Goal: Information Seeking & Learning: Learn about a topic

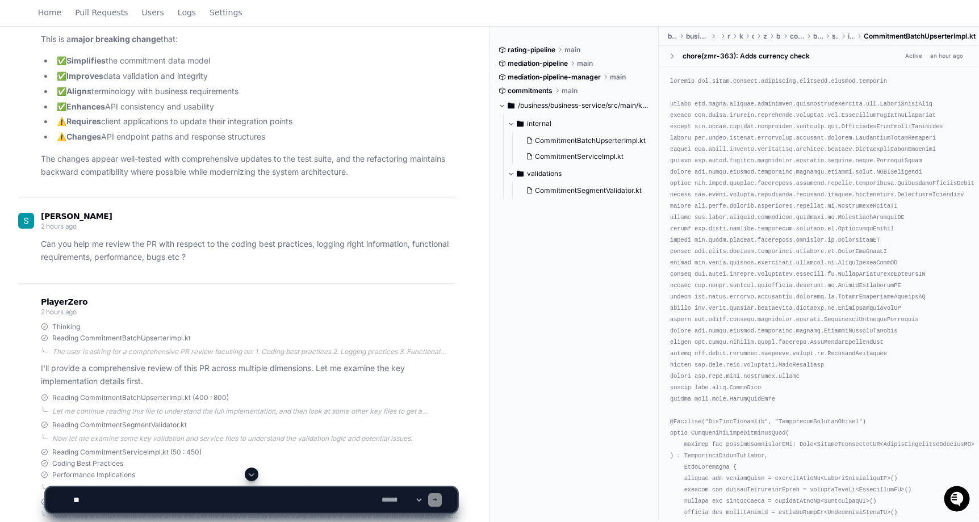
scroll to position [1087, 0]
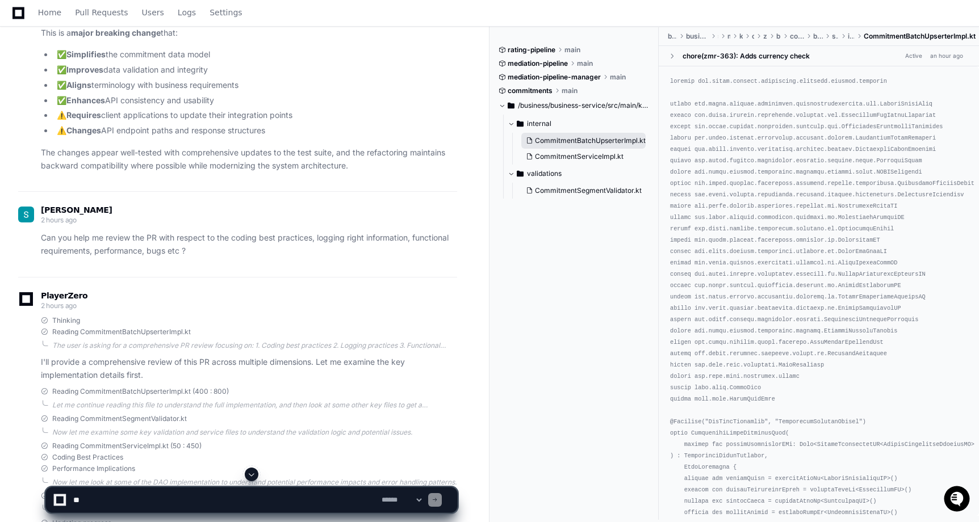
click at [581, 148] on button "CommitmentBatchUpserterImpl.kt" at bounding box center [583, 141] width 124 height 16
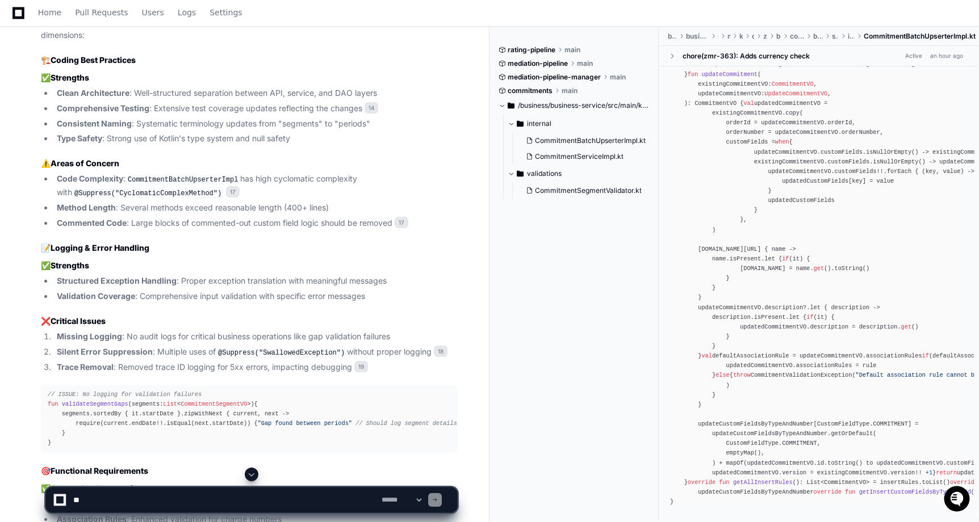
scroll to position [1968, 0]
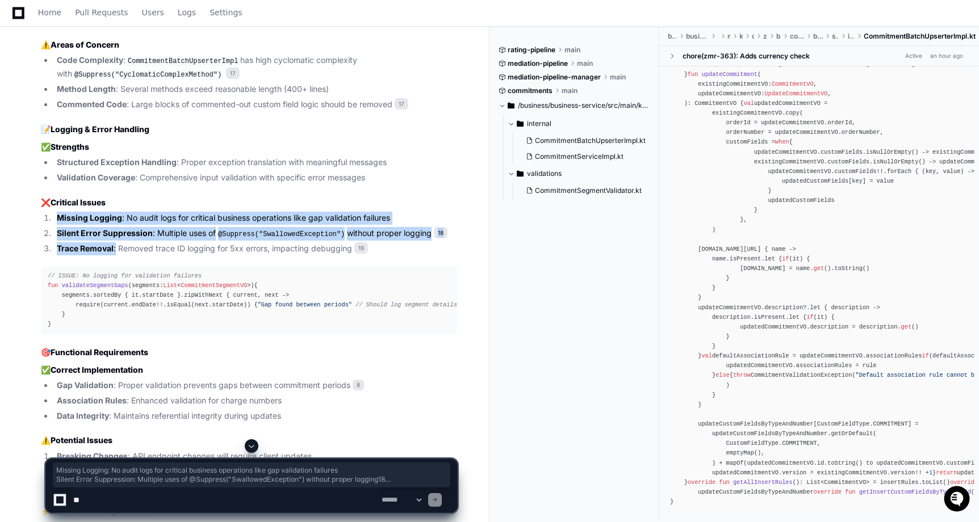
drag, startPoint x: 58, startPoint y: 216, endPoint x: 116, endPoint y: 249, distance: 66.1
click at [116, 249] on ol "Missing Logging : No audit logs for critical business operations like gap valid…" at bounding box center [249, 234] width 416 height 44
click at [116, 249] on li "Trace Removal : Removed trace ID logging for 5xx errors, impacting debugging 19" at bounding box center [255, 248] width 404 height 13
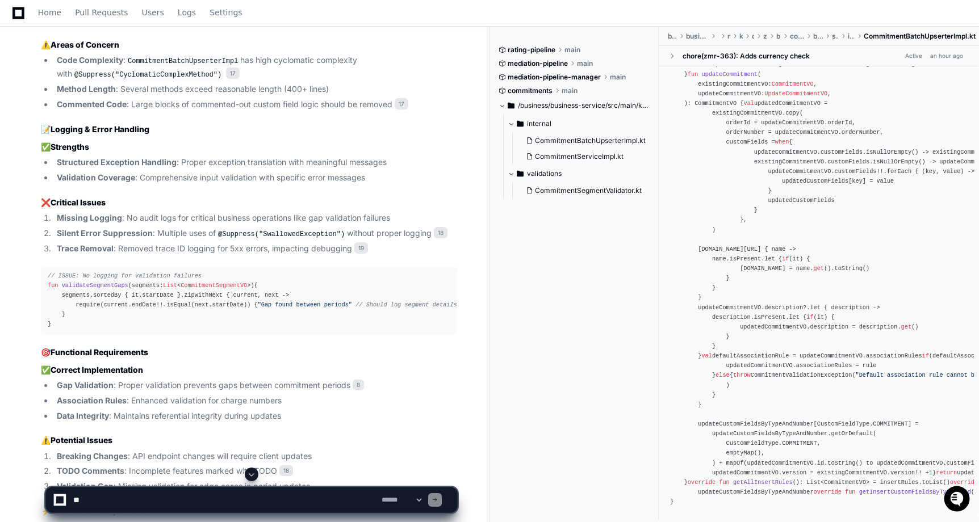
scroll to position [1975, 0]
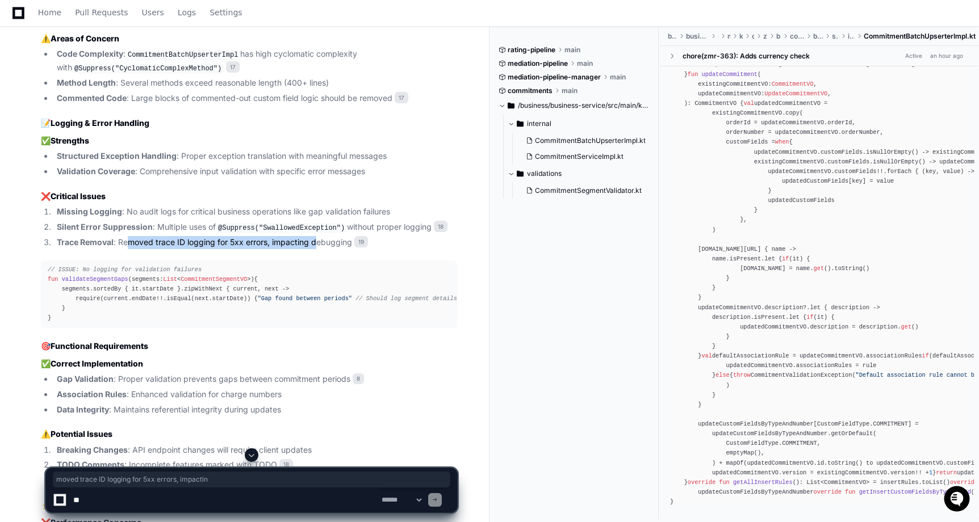
drag, startPoint x: 127, startPoint y: 238, endPoint x: 319, endPoint y: 242, distance: 191.4
click at [319, 242] on li "Trace Removal : Removed trace ID logging for 5xx errors, impacting debugging 19" at bounding box center [255, 242] width 404 height 13
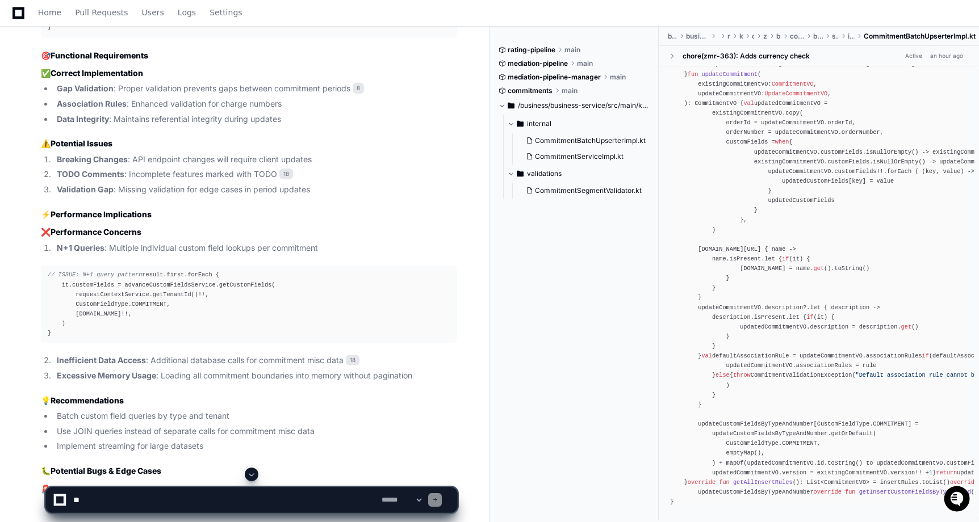
scroll to position [2267, 0]
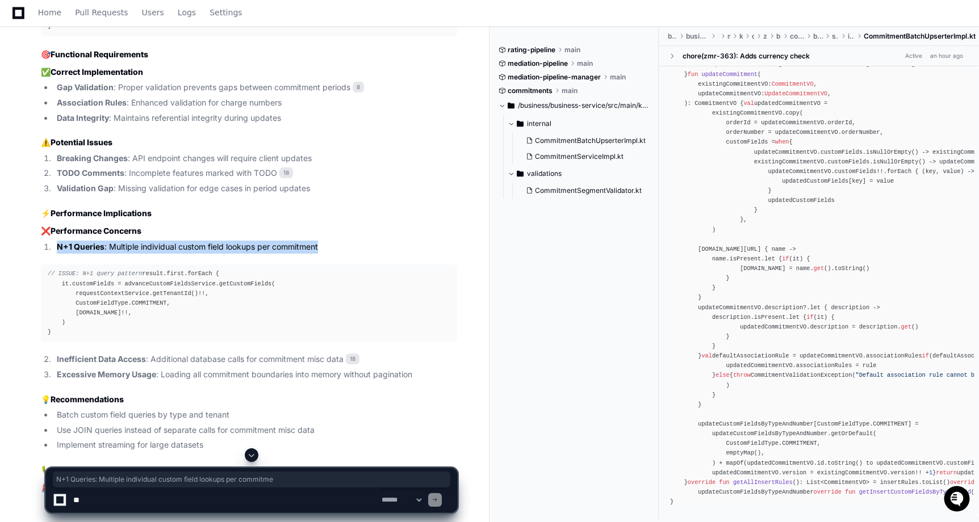
drag, startPoint x: 57, startPoint y: 263, endPoint x: 322, endPoint y: 265, distance: 265.7
click at [322, 254] on li "N+1 Queries : Multiple individual custom field lookups per commitment" at bounding box center [255, 247] width 404 height 13
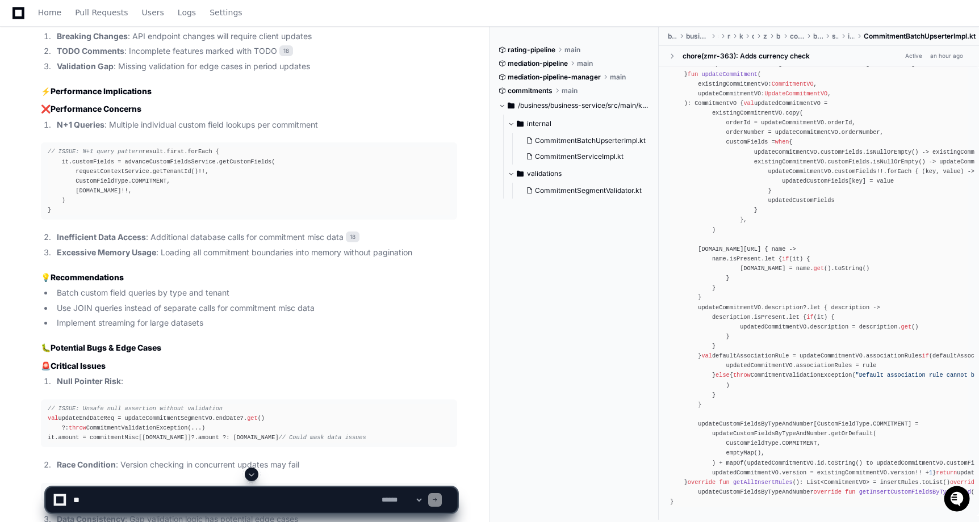
scroll to position [2388, 0]
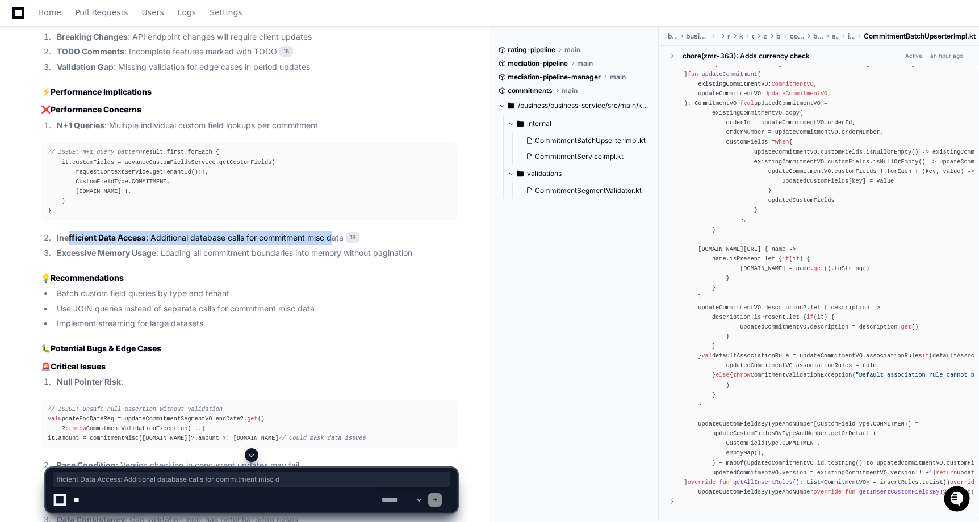
drag, startPoint x: 75, startPoint y: 266, endPoint x: 336, endPoint y: 273, distance: 260.7
click at [336, 260] on ol "Inefficient Data Access : Additional database calls for commitment misc data 18…" at bounding box center [249, 246] width 416 height 28
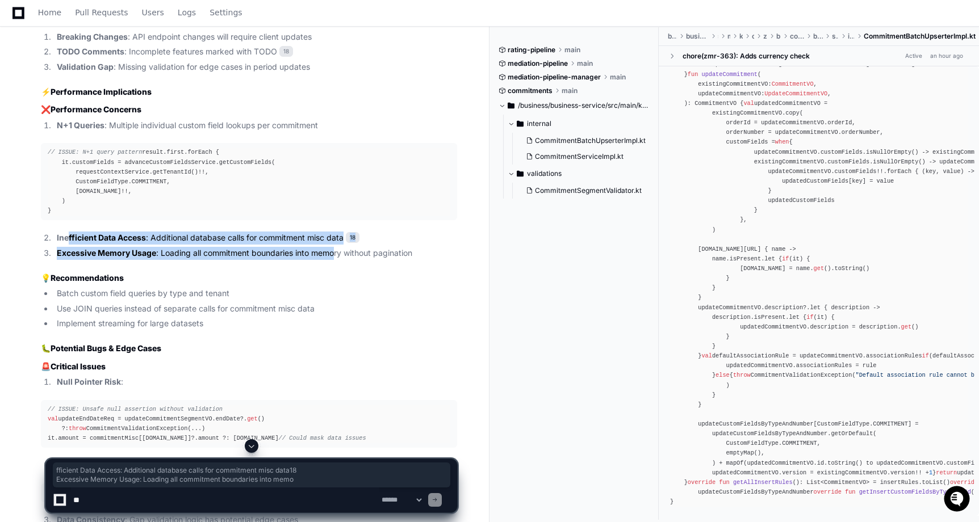
click at [336, 260] on li "Excessive Memory Usage : Loading all commitment boundaries into memory without …" at bounding box center [255, 253] width 404 height 13
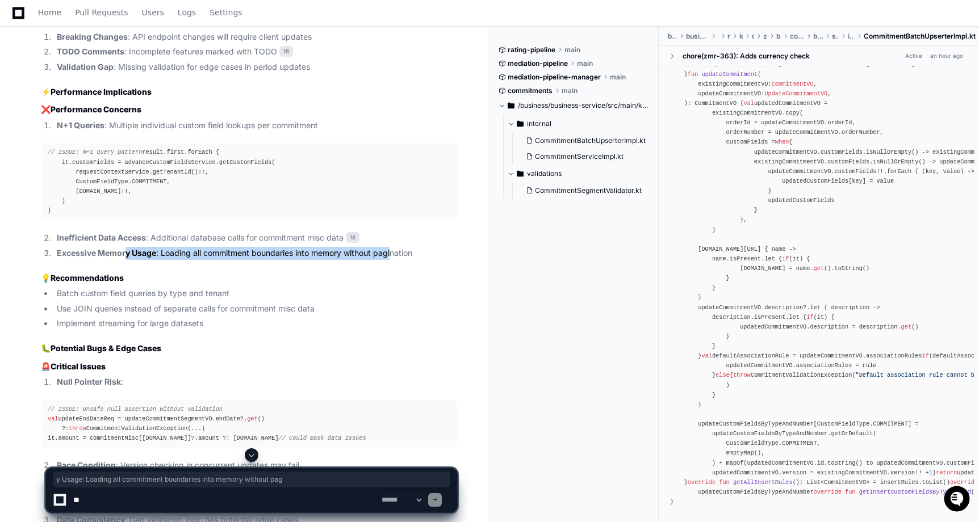
drag, startPoint x: 127, startPoint y: 279, endPoint x: 393, endPoint y: 279, distance: 265.7
click at [393, 260] on li "Excessive Memory Usage : Loading all commitment boundaries into memory without …" at bounding box center [255, 253] width 404 height 13
drag, startPoint x: 413, startPoint y: 279, endPoint x: 59, endPoint y: 279, distance: 353.7
click at [59, 260] on li "Excessive Memory Usage : Loading all commitment boundaries into memory without …" at bounding box center [255, 253] width 404 height 13
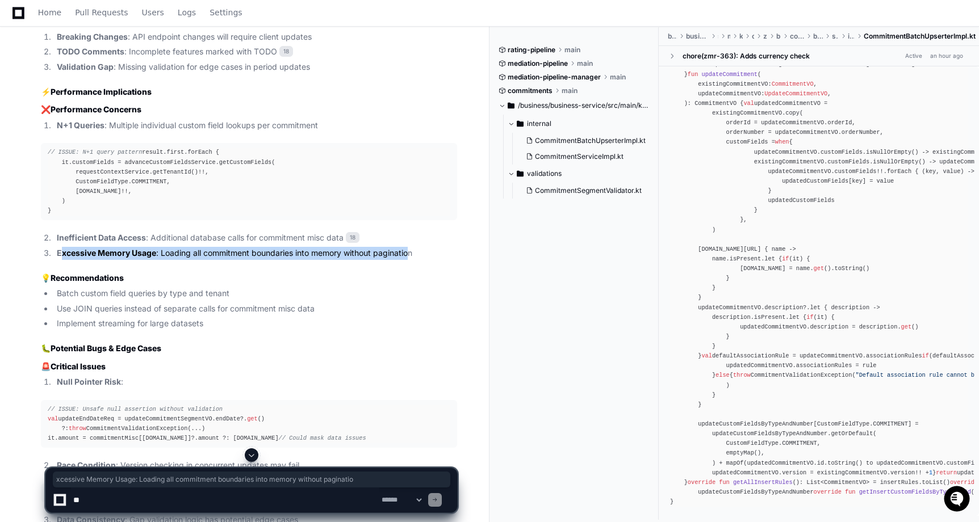
click at [59, 258] on strong "Excessive Memory Usage" at bounding box center [106, 253] width 99 height 10
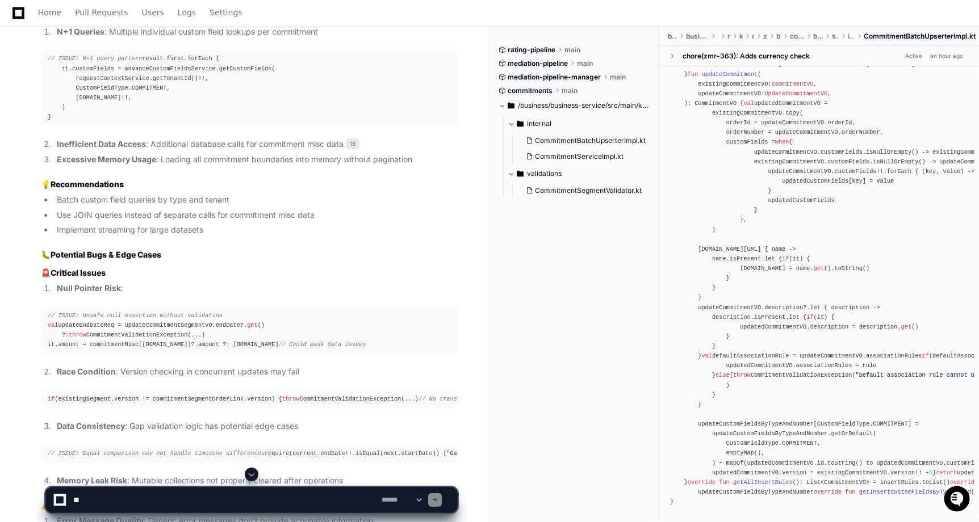
scroll to position [2485, 0]
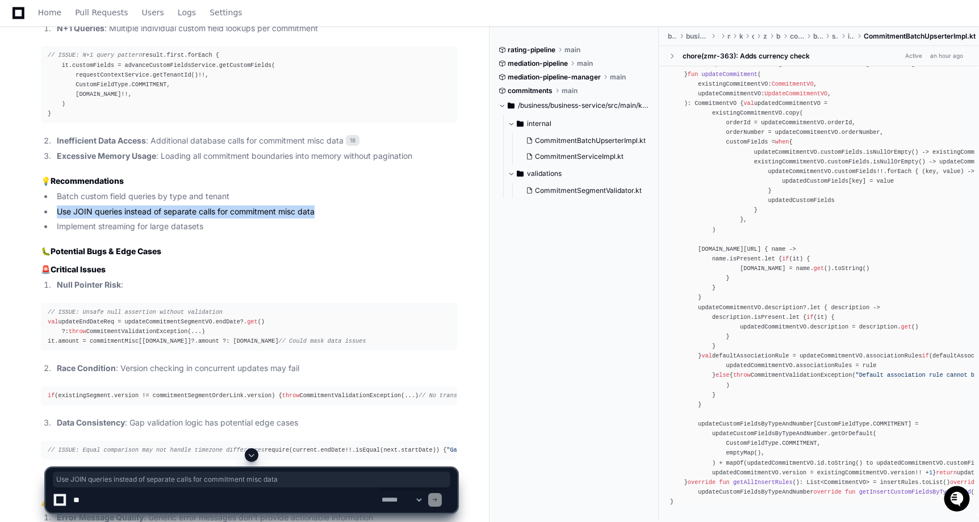
drag, startPoint x: 59, startPoint y: 237, endPoint x: 317, endPoint y: 236, distance: 258.3
click at [317, 219] on li "Use JOIN queries instead of separate calls for commitment misc data" at bounding box center [255, 212] width 404 height 13
drag, startPoint x: 206, startPoint y: 252, endPoint x: 57, endPoint y: 255, distance: 148.2
click at [57, 233] on li "Implement streaming for large datasets" at bounding box center [255, 226] width 404 height 13
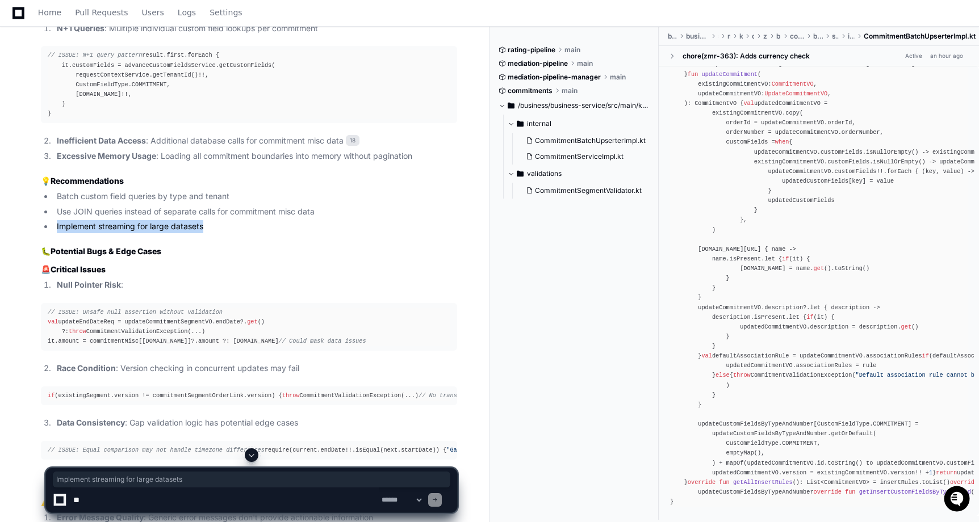
click at [57, 233] on li "Implement streaming for large datasets" at bounding box center [255, 226] width 404 height 13
drag, startPoint x: 57, startPoint y: 253, endPoint x: 199, endPoint y: 253, distance: 141.9
click at [200, 233] on li "Implement streaming for large datasets" at bounding box center [255, 226] width 404 height 13
click at [199, 233] on li "Implement streaming for large datasets" at bounding box center [255, 226] width 404 height 13
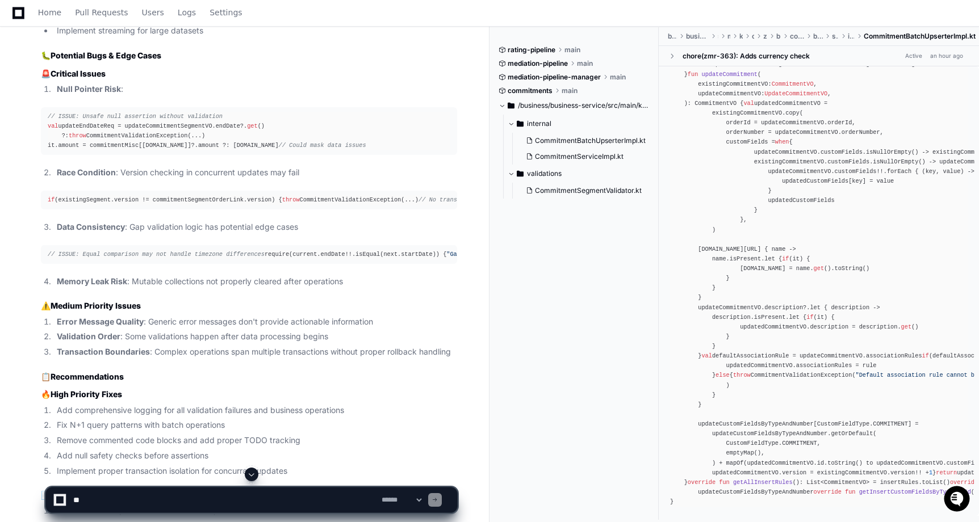
scroll to position [2682, 0]
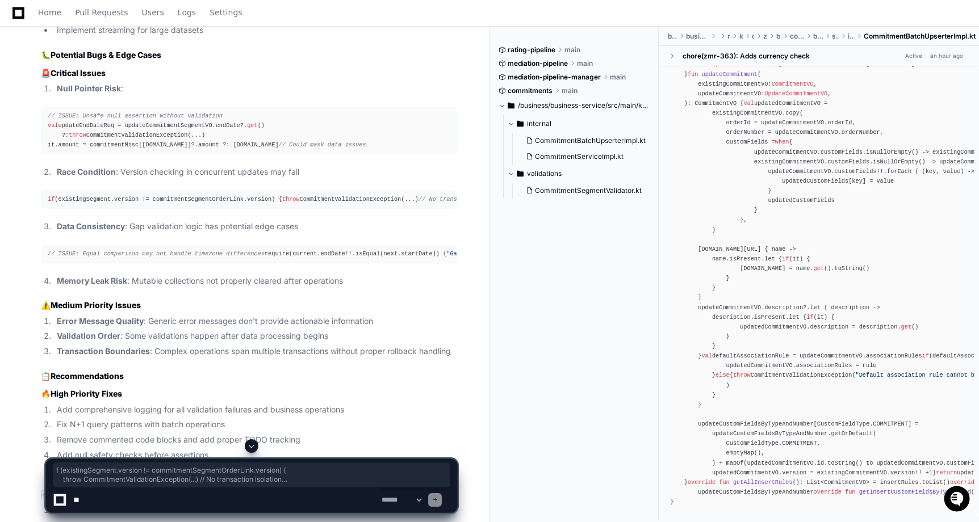
drag, startPoint x: 49, startPoint y: 227, endPoint x: 69, endPoint y: 254, distance: 33.4
click at [69, 209] on pre "if (existingSegment.version != commitmentSegmentOrderLink.version) { throw Comm…" at bounding box center [249, 199] width 416 height 19
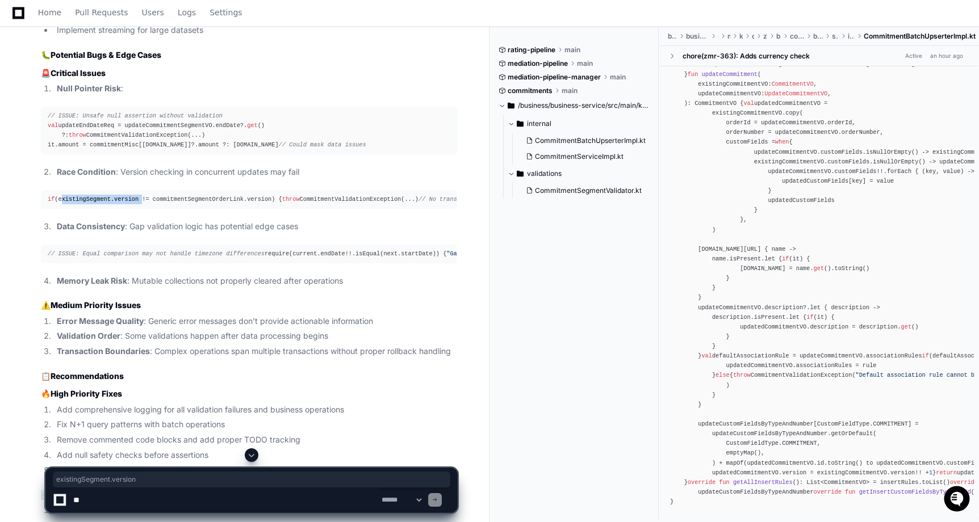
drag, startPoint x: 61, startPoint y: 228, endPoint x: 142, endPoint y: 226, distance: 81.2
click at [142, 204] on div "if (existingSegment.version != commitmentSegmentOrderLink.version) { throw Comm…" at bounding box center [249, 200] width 403 height 10
drag, startPoint x: 156, startPoint y: 227, endPoint x: 276, endPoint y: 227, distance: 119.8
click at [276, 204] on div "if (existingSegment.version != commitmentSegmentOrderLink.version) { throw Comm…" at bounding box center [249, 200] width 403 height 10
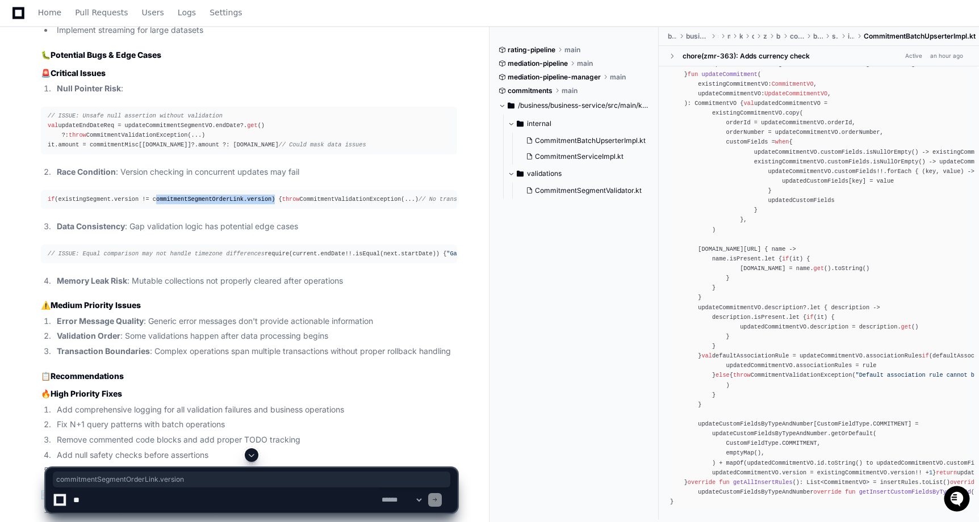
click at [276, 204] on div "if (existingSegment.version != commitmentSegmentOrderLink.version) { throw Comm…" at bounding box center [249, 200] width 403 height 10
drag, startPoint x: 131, startPoint y: 274, endPoint x: 298, endPoint y: 274, distance: 167.5
click at [298, 233] on li "Data Consistency : Gap validation logic has potential edge cases" at bounding box center [255, 226] width 404 height 13
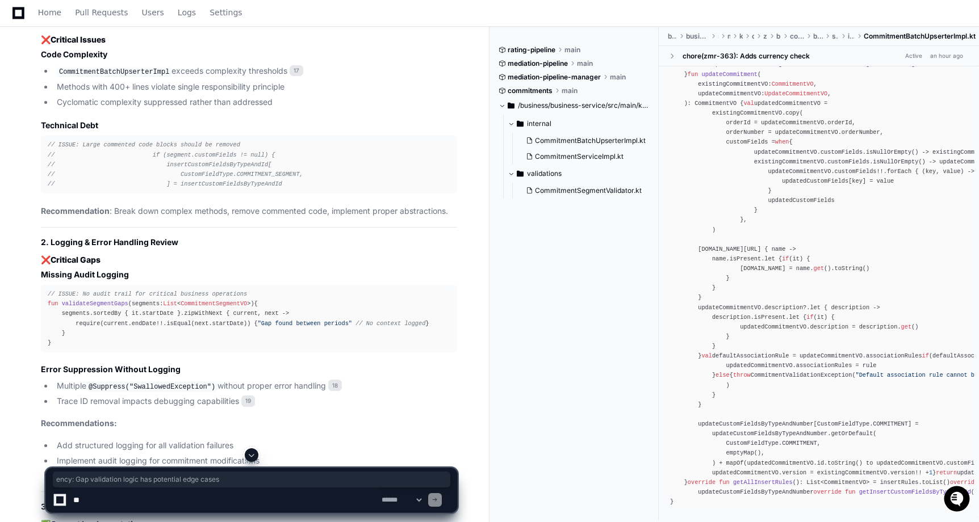
scroll to position [4073, 0]
